Goal: Navigation & Orientation: Find specific page/section

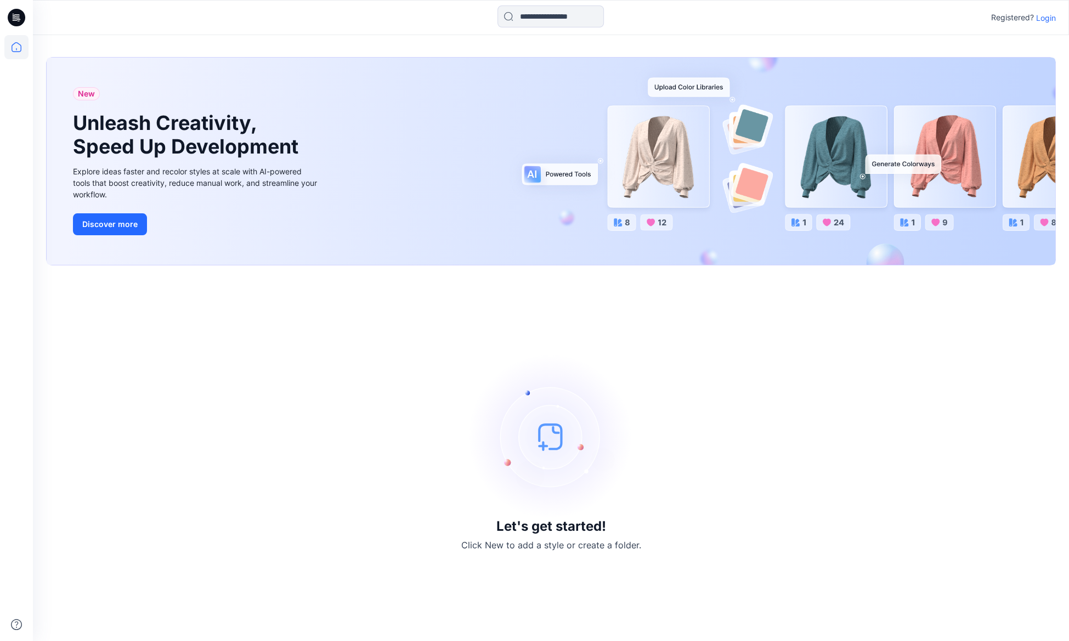
click at [1041, 20] on p "Login" at bounding box center [1046, 18] width 20 height 12
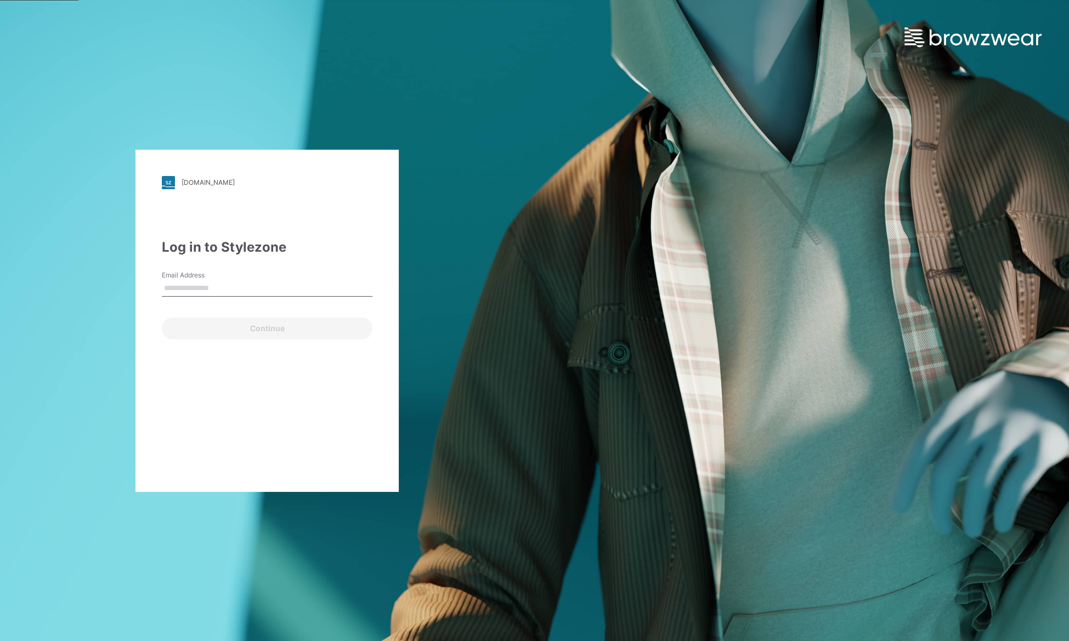
click at [206, 291] on input "Email Address" at bounding box center [267, 288] width 211 height 16
type input "**********"
click at [221, 336] on button "Continue" at bounding box center [267, 329] width 211 height 22
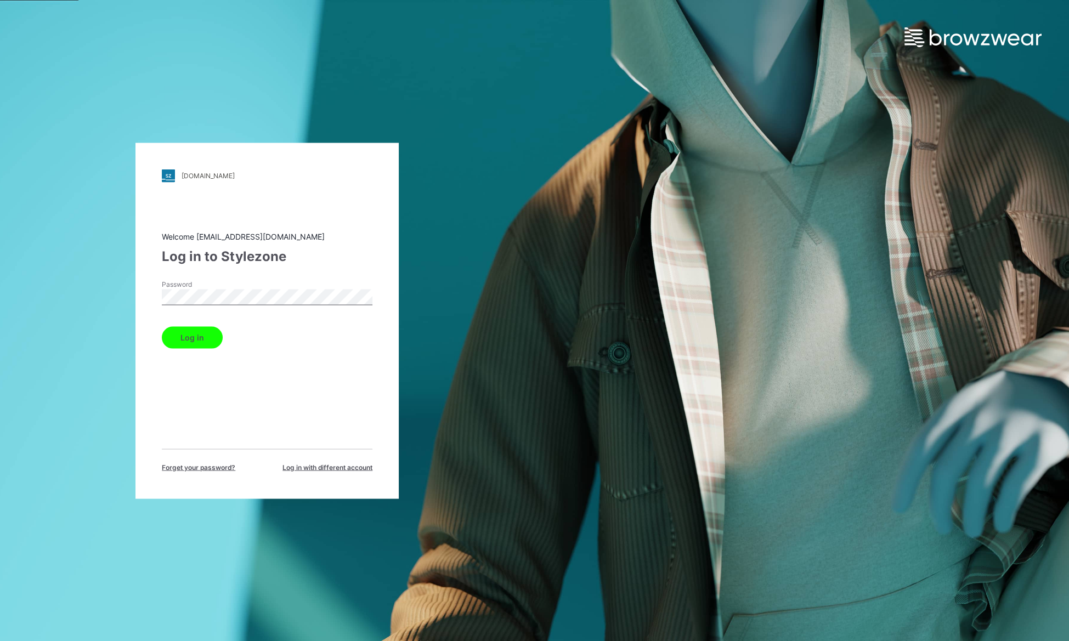
click at [202, 335] on button "Log in" at bounding box center [192, 337] width 61 height 22
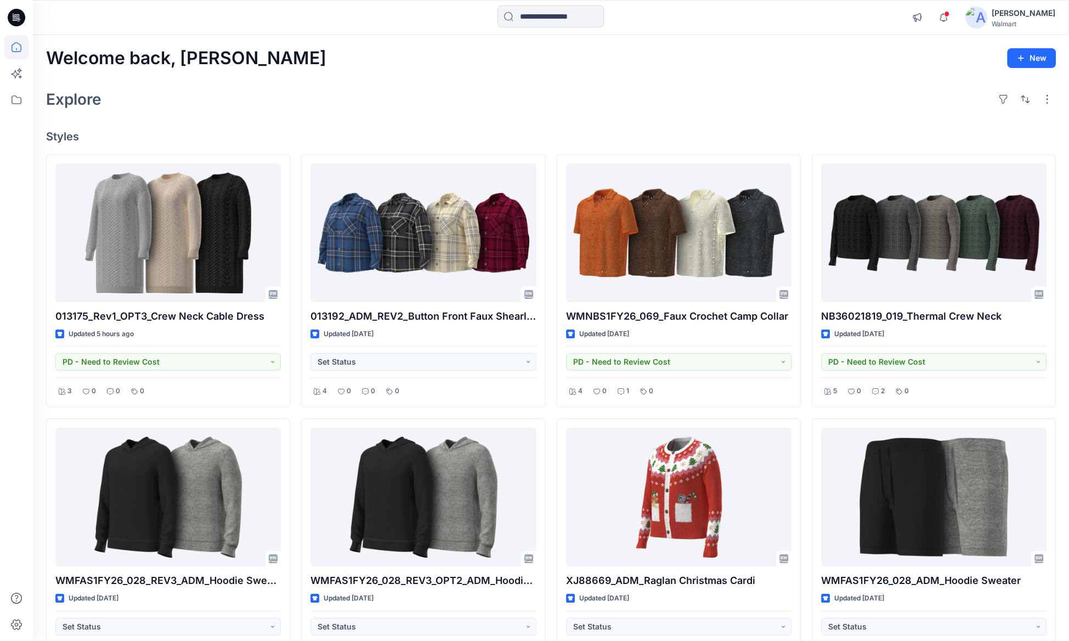
click at [16, 14] on icon at bounding box center [17, 18] width 18 height 18
click at [19, 47] on icon at bounding box center [16, 47] width 24 height 24
click at [18, 102] on icon at bounding box center [16, 100] width 24 height 24
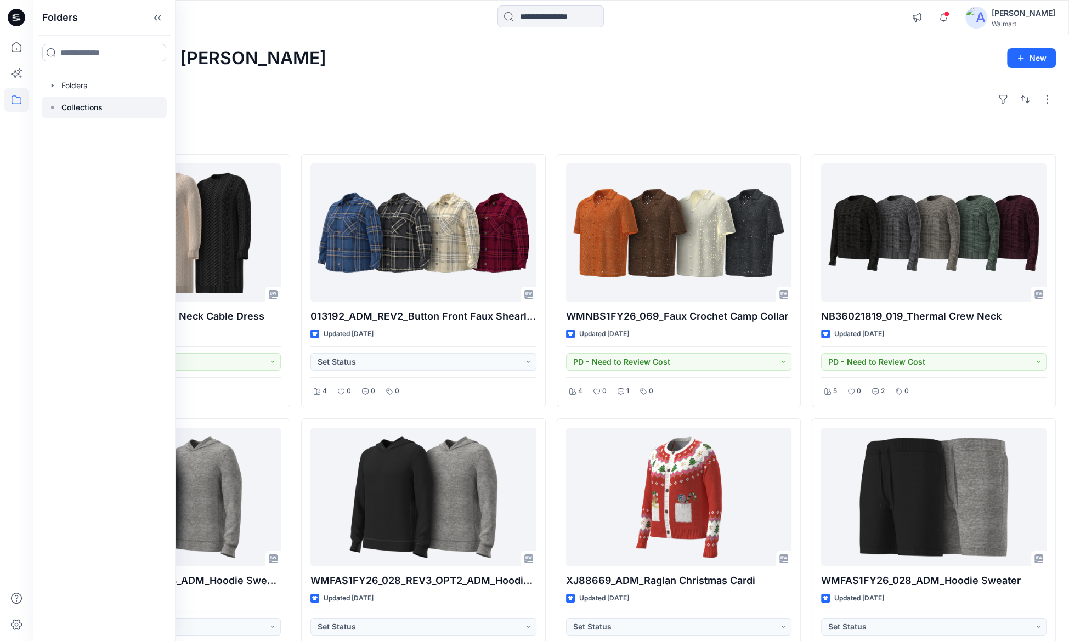
click at [85, 106] on p "Collections" at bounding box center [81, 107] width 41 height 13
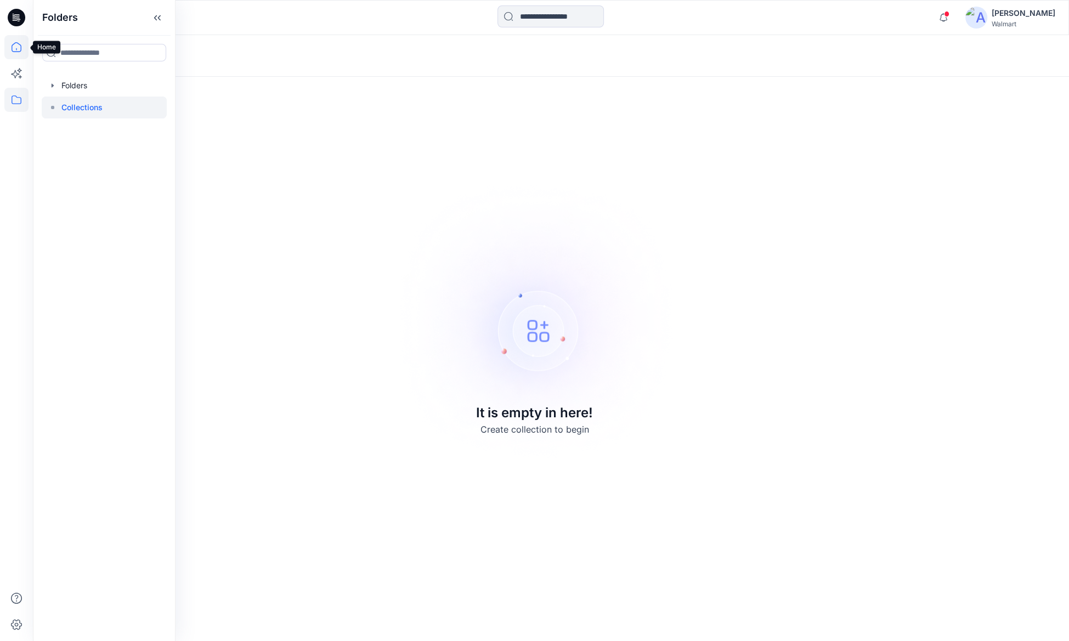
click at [17, 44] on icon at bounding box center [16, 47] width 24 height 24
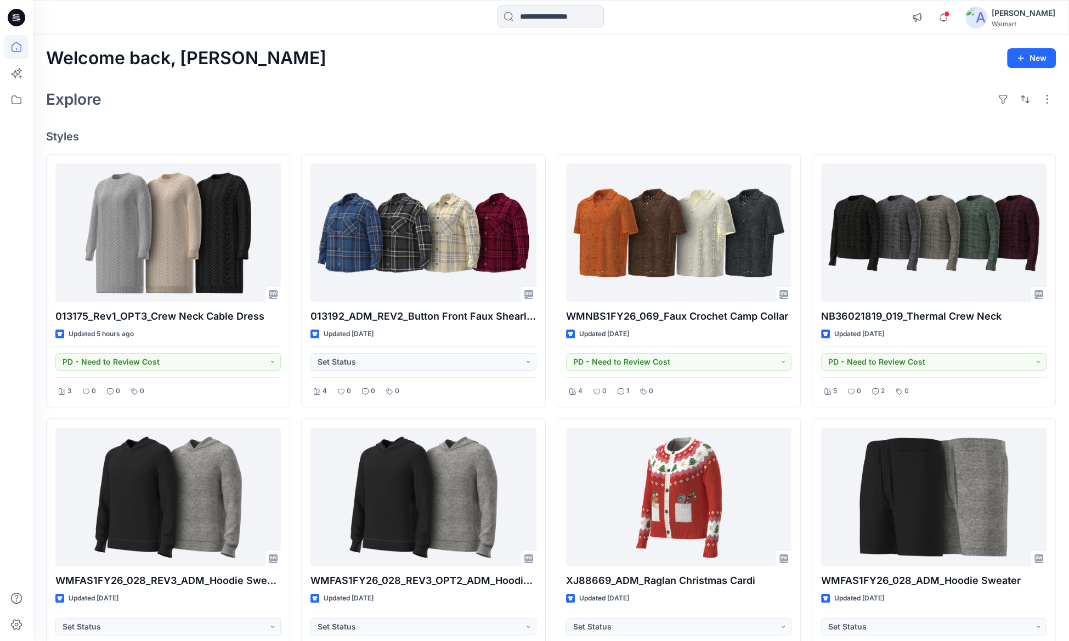
click at [17, 14] on icon at bounding box center [17, 18] width 18 height 18
click at [15, 98] on icon at bounding box center [16, 100] width 24 height 24
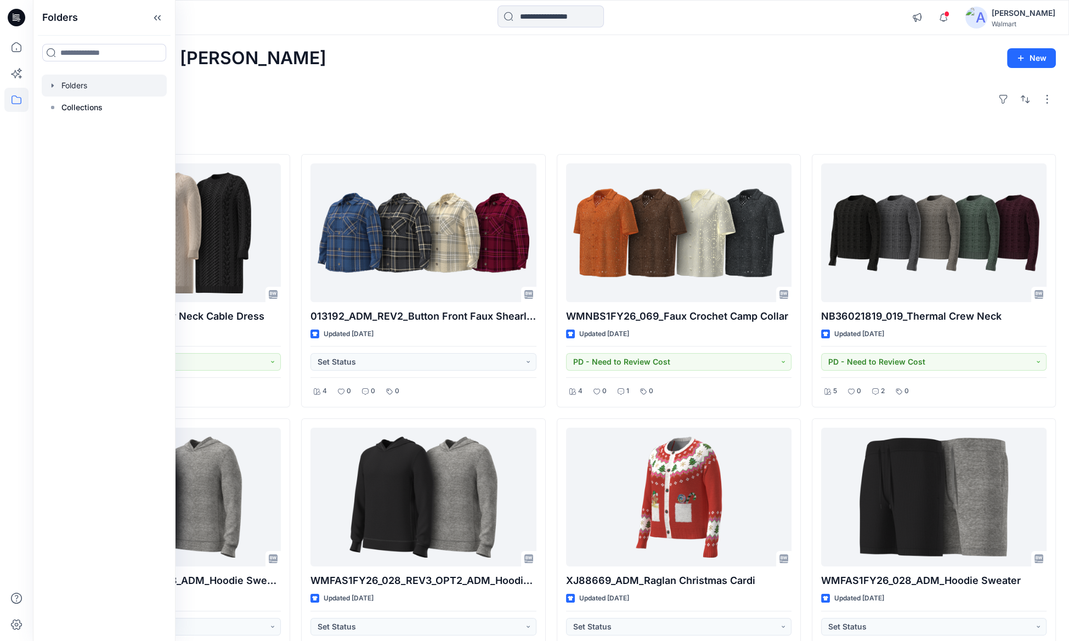
click at [80, 90] on div at bounding box center [104, 86] width 125 height 22
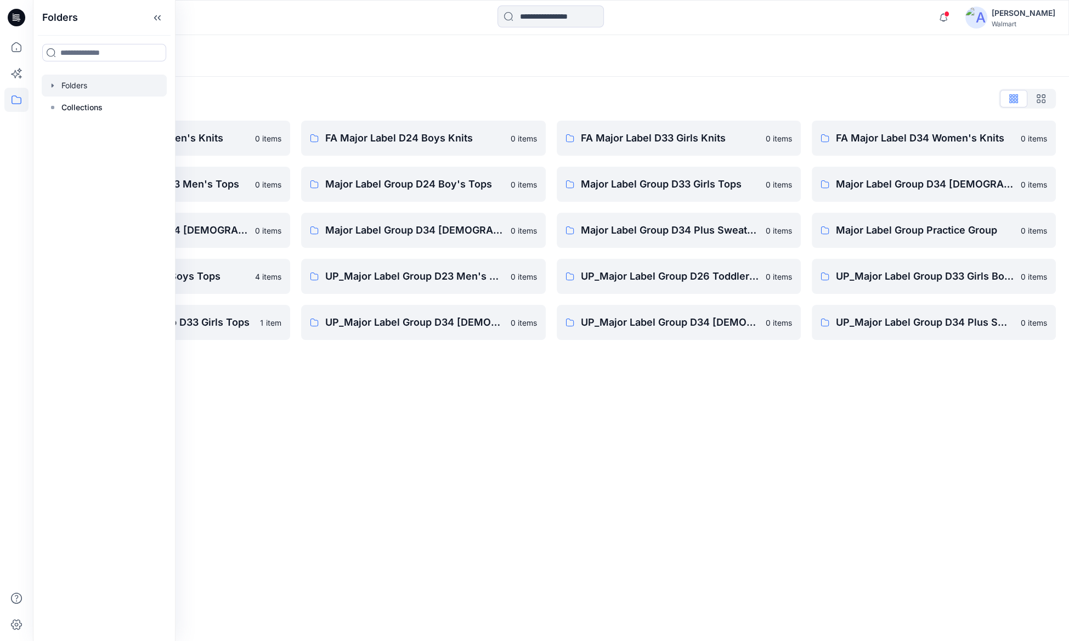
click at [273, 86] on div "Folders List FA Major Label D23 Men's Knits 0 items Major Label Group D23 Men's…" at bounding box center [551, 215] width 1036 height 276
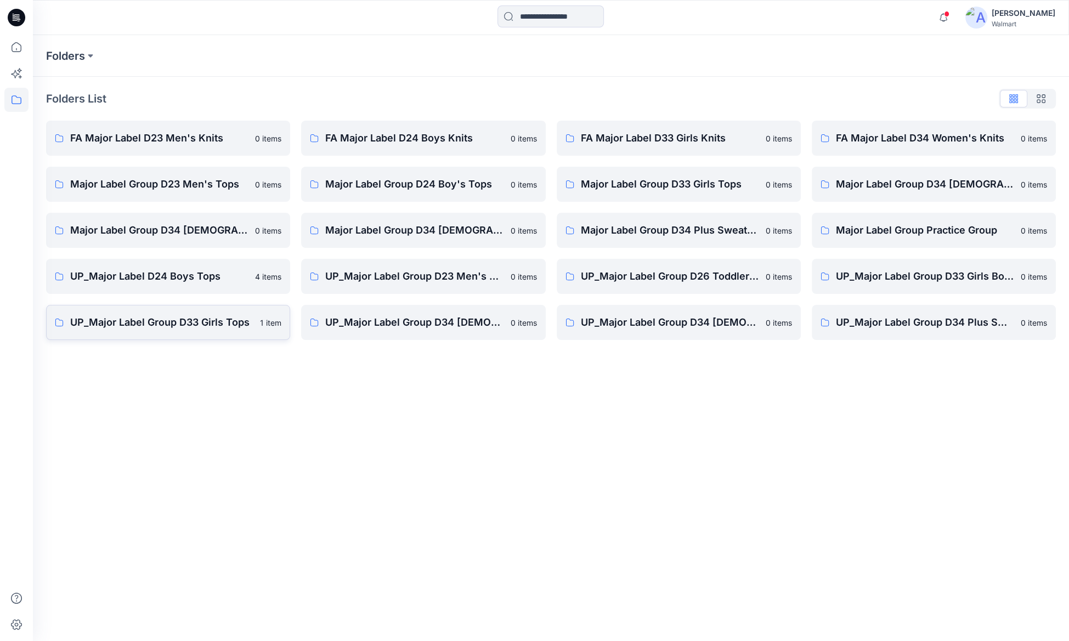
click at [223, 325] on p "UP_Major Label Group D33 Girls Tops" at bounding box center [161, 322] width 183 height 15
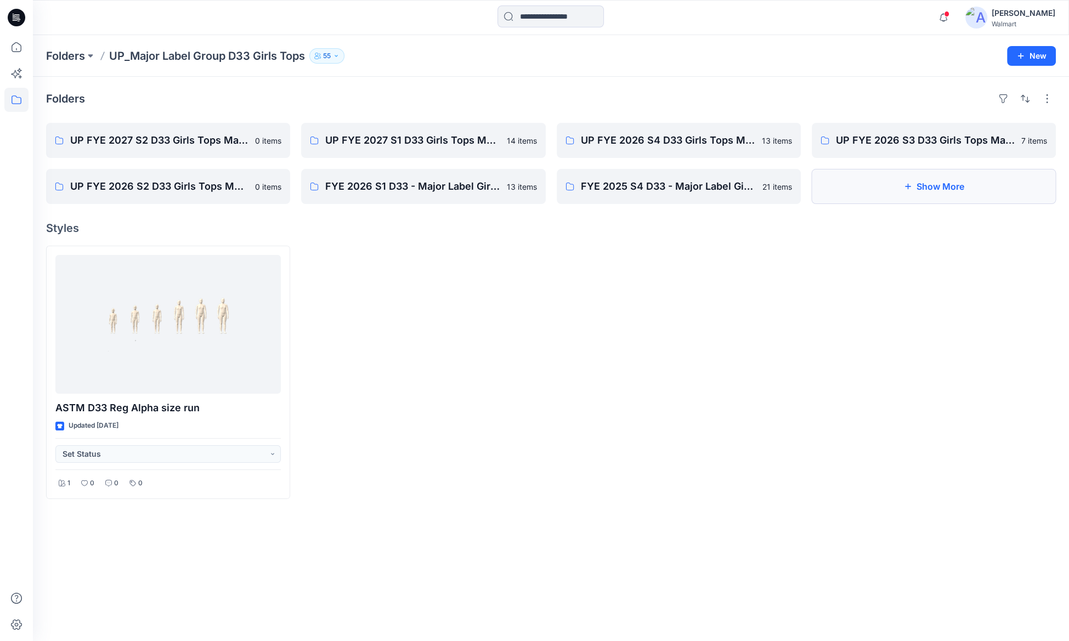
click at [916, 185] on button "Show More" at bounding box center [934, 186] width 244 height 35
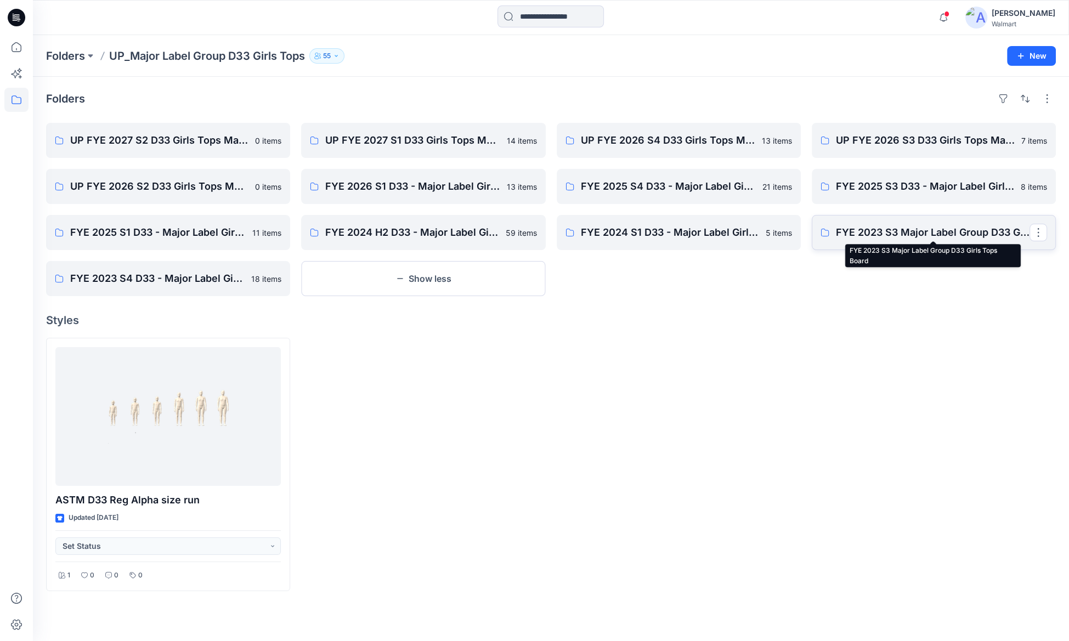
click at [895, 229] on p "FYE 2023 S3 Major Label Group D33 Girls Tops Board" at bounding box center [933, 232] width 194 height 15
click at [180, 277] on p "FYE 2023 S4 D33 - Major Label Girls Tops" at bounding box center [167, 278] width 194 height 15
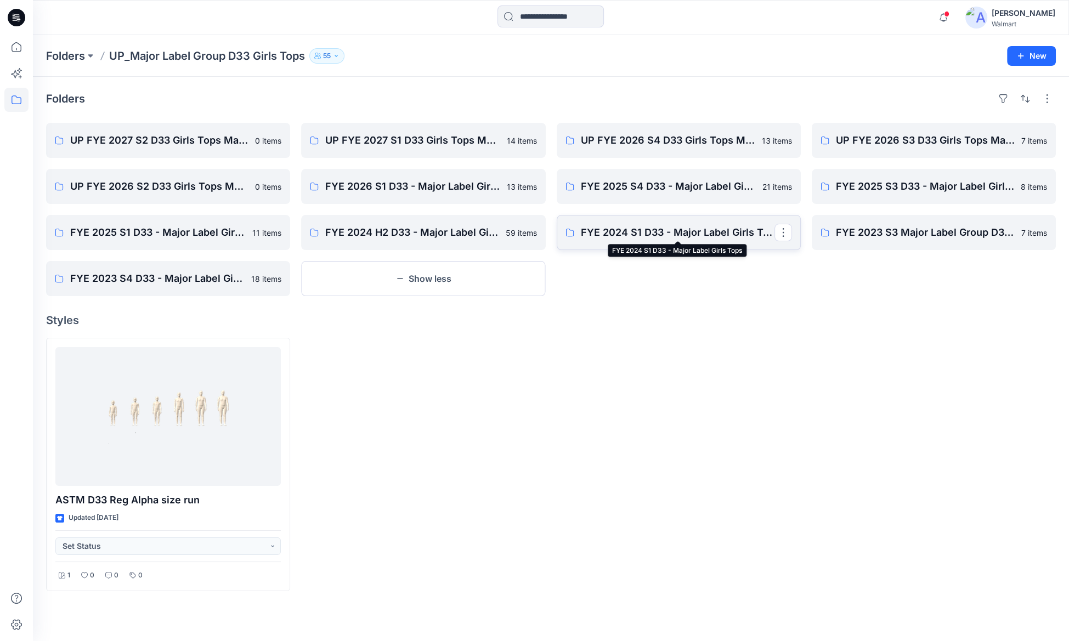
click at [742, 229] on p "FYE 2024 S1 D33 - Major Label Girls Tops" at bounding box center [678, 232] width 194 height 15
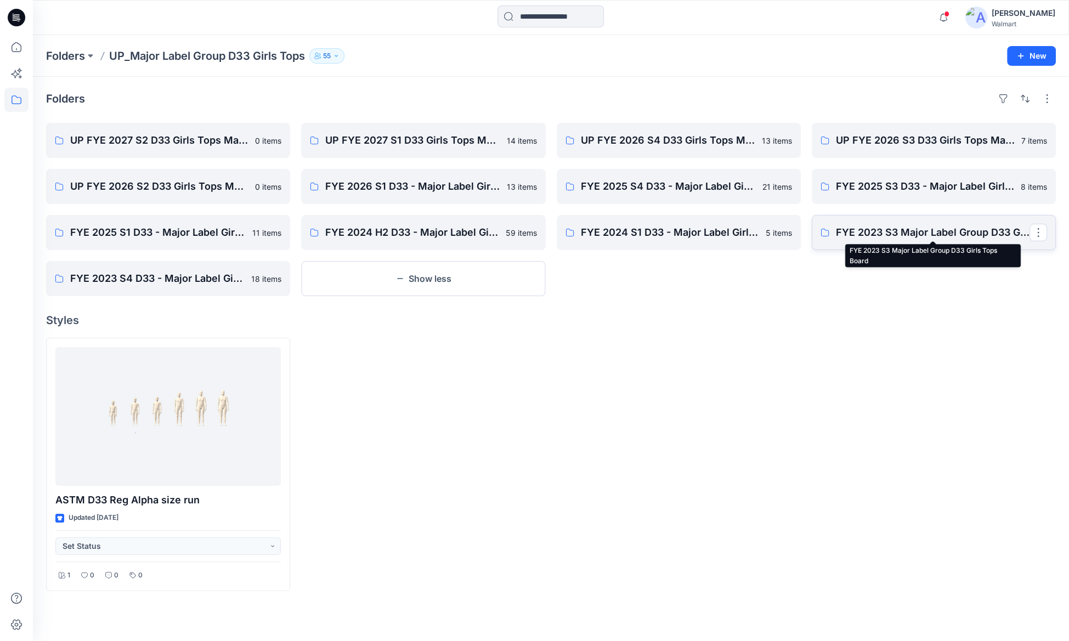
click at [916, 231] on p "FYE 2023 S3 Major Label Group D33 Girls Tops Board" at bounding box center [933, 232] width 194 height 15
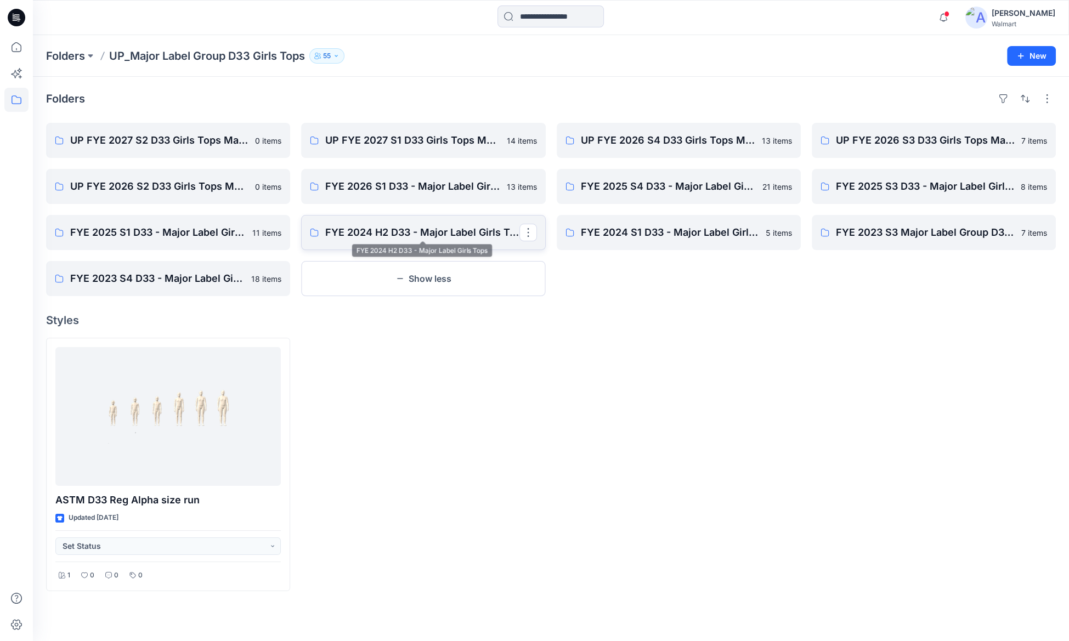
click at [399, 239] on p "FYE 2024 H2 D33 - Major Label Girls Tops" at bounding box center [422, 232] width 194 height 15
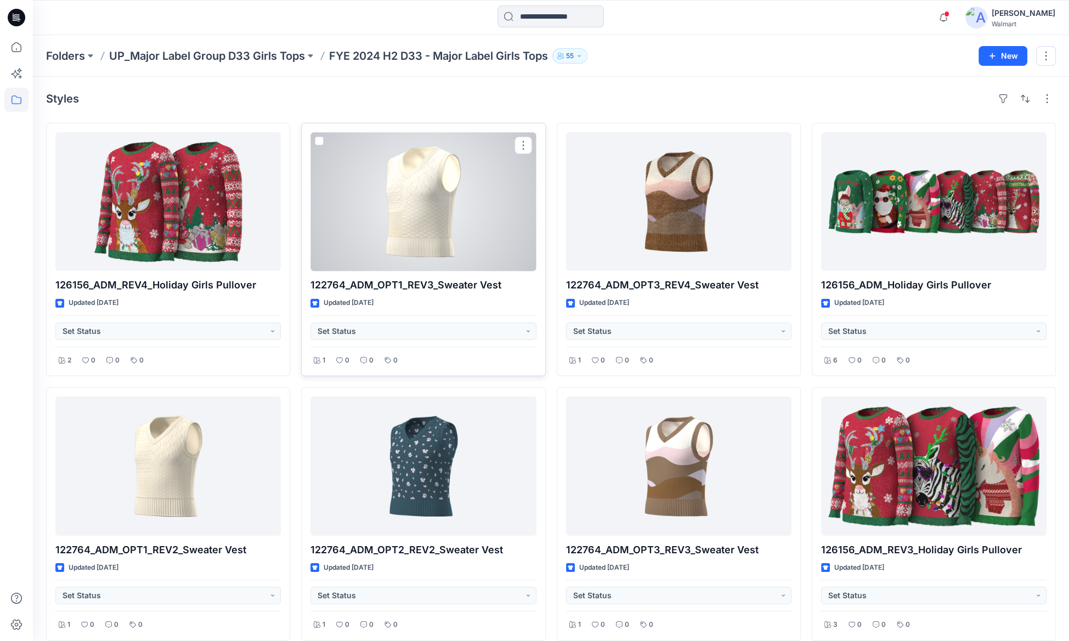
click at [432, 211] on div at bounding box center [422, 201] width 225 height 139
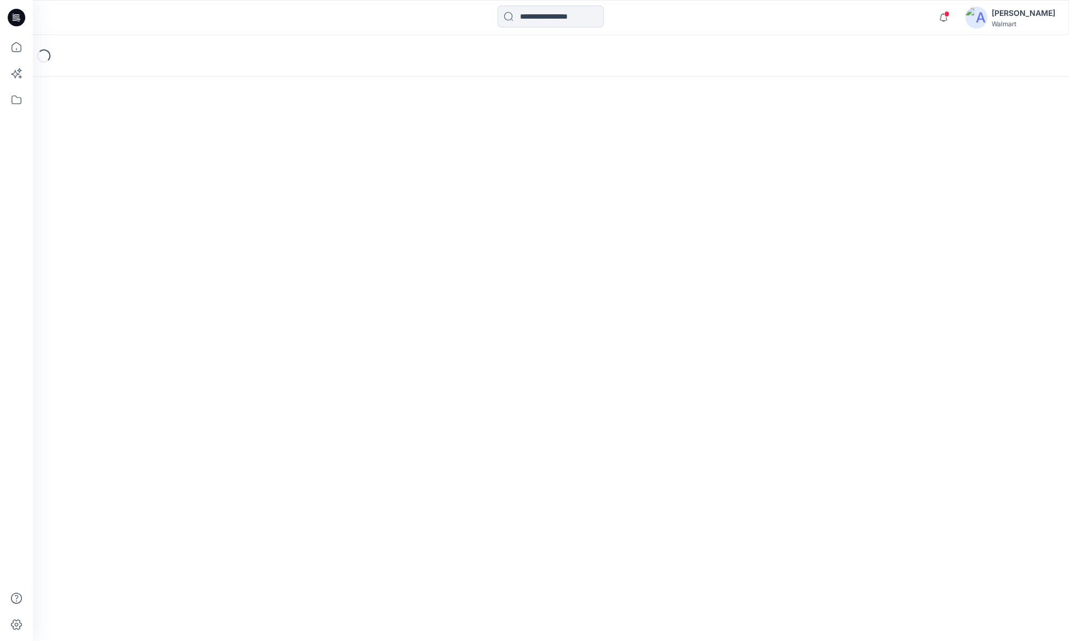
click at [432, 211] on div "Loading..." at bounding box center [551, 338] width 1036 height 606
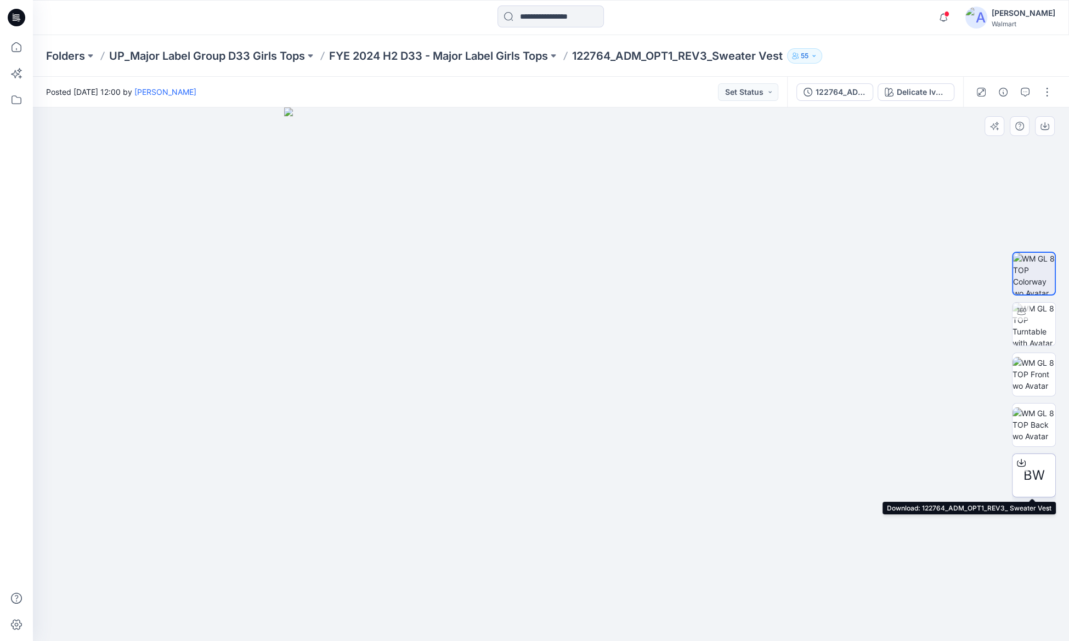
click at [1036, 477] on span "BW" at bounding box center [1033, 476] width 21 height 20
